Goal: Navigation & Orientation: Find specific page/section

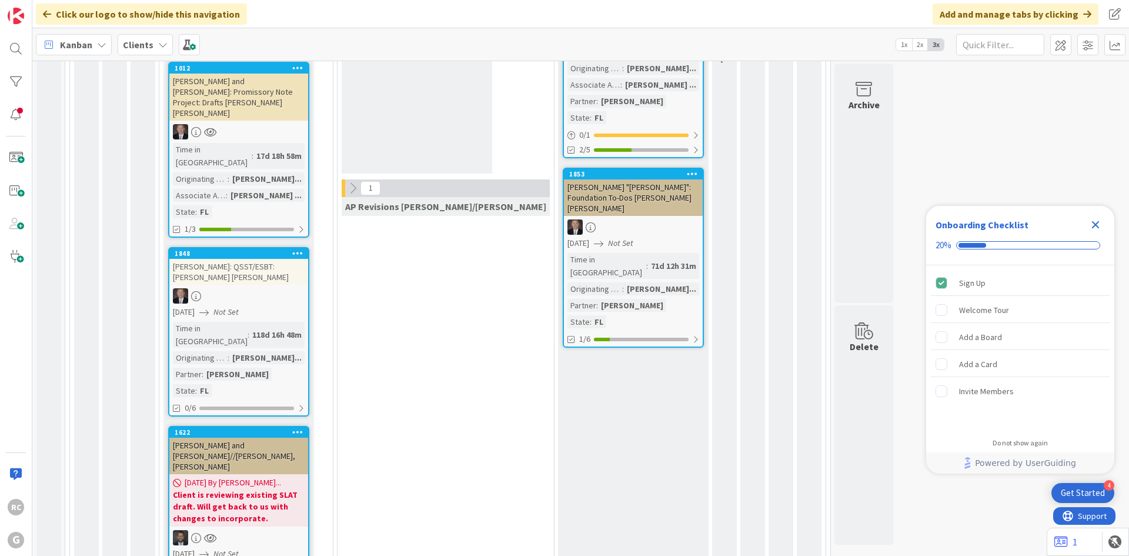
scroll to position [913, 0]
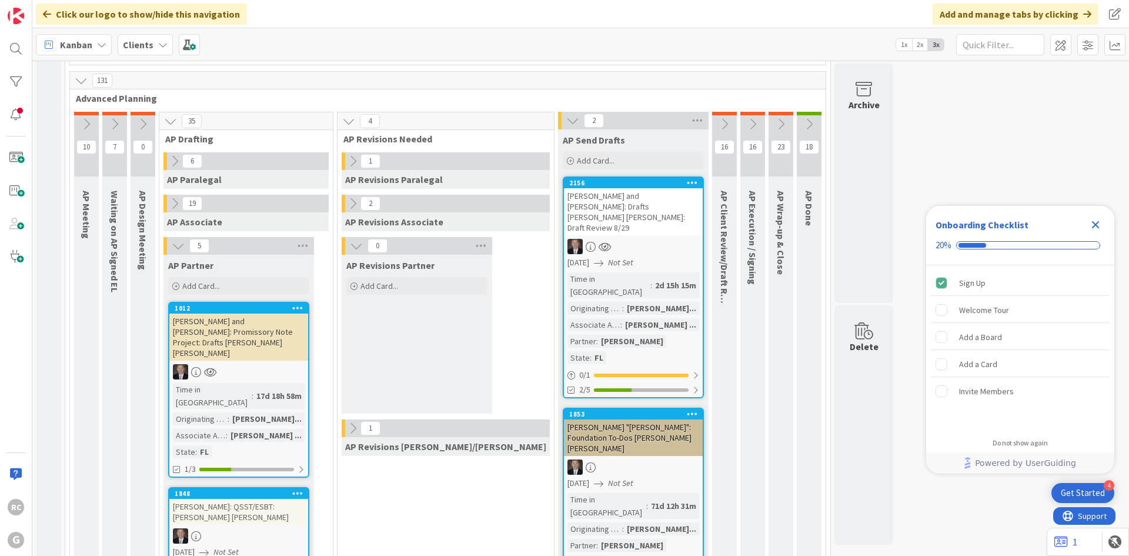
click at [564, 409] on div "1853" at bounding box center [633, 414] width 139 height 11
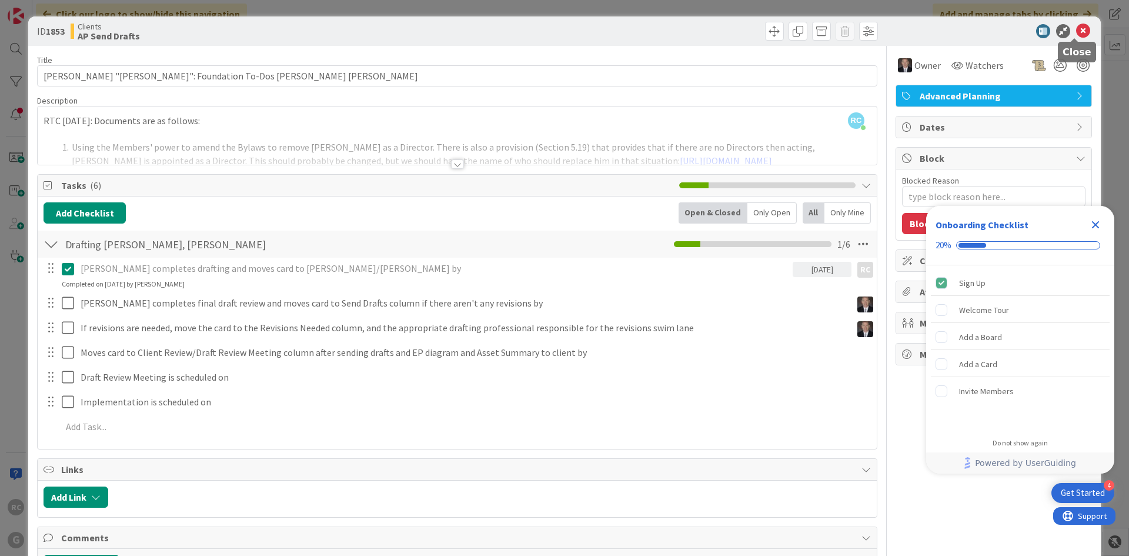
click at [1078, 26] on icon at bounding box center [1083, 31] width 14 height 14
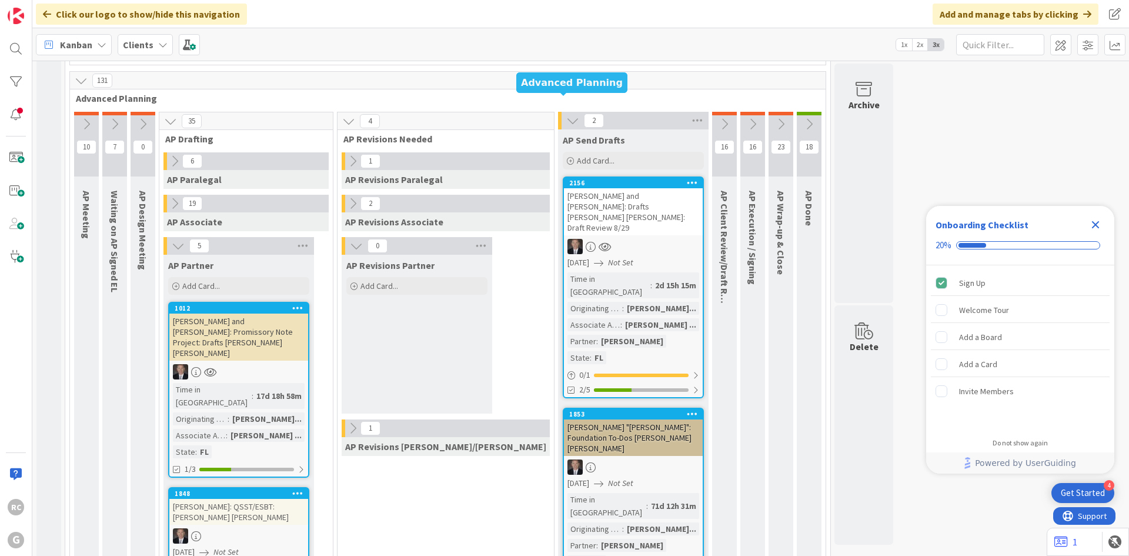
click at [569, 179] on div "2156" at bounding box center [635, 183] width 133 height 8
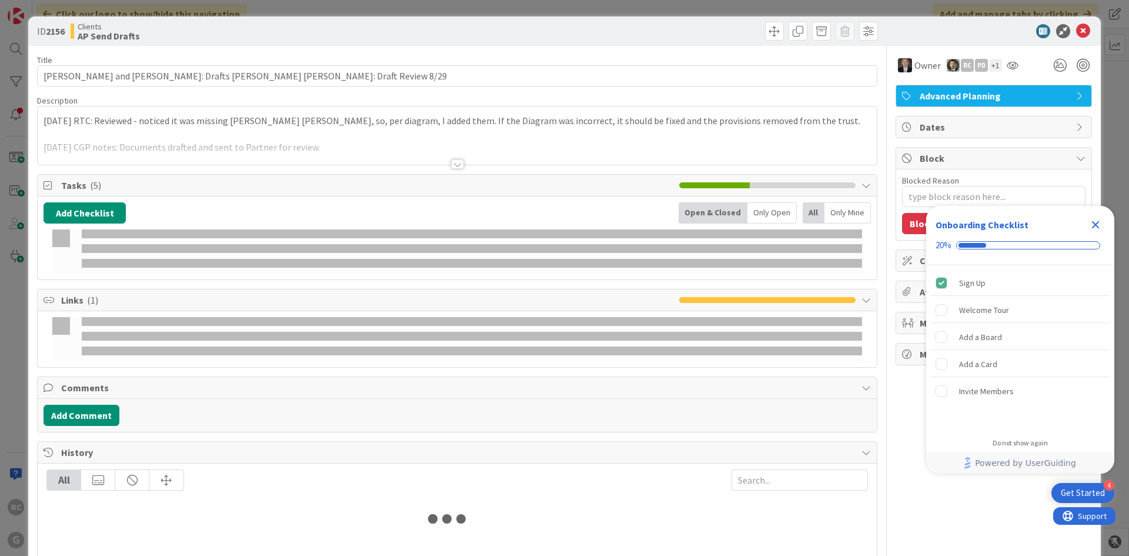
type textarea "x"
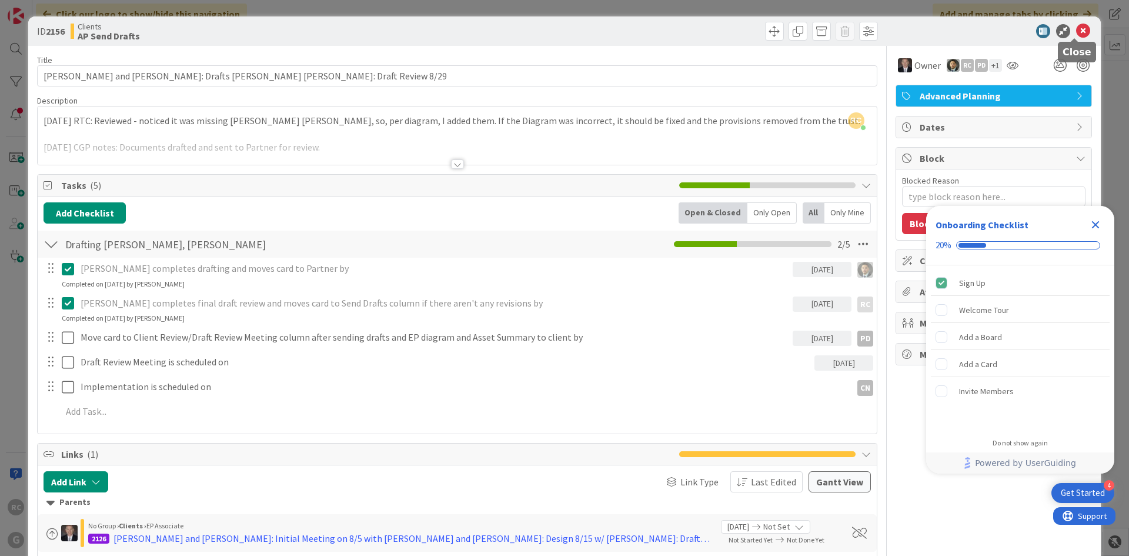
click at [1076, 28] on icon at bounding box center [1083, 31] width 14 height 14
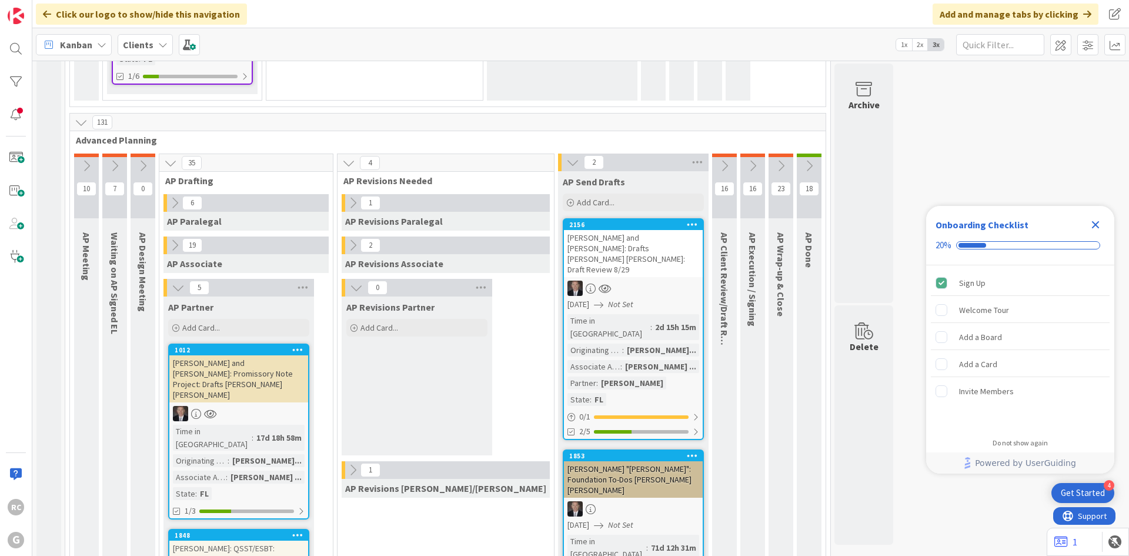
scroll to position [1031, 0]
